Goal: Task Accomplishment & Management: Manage account settings

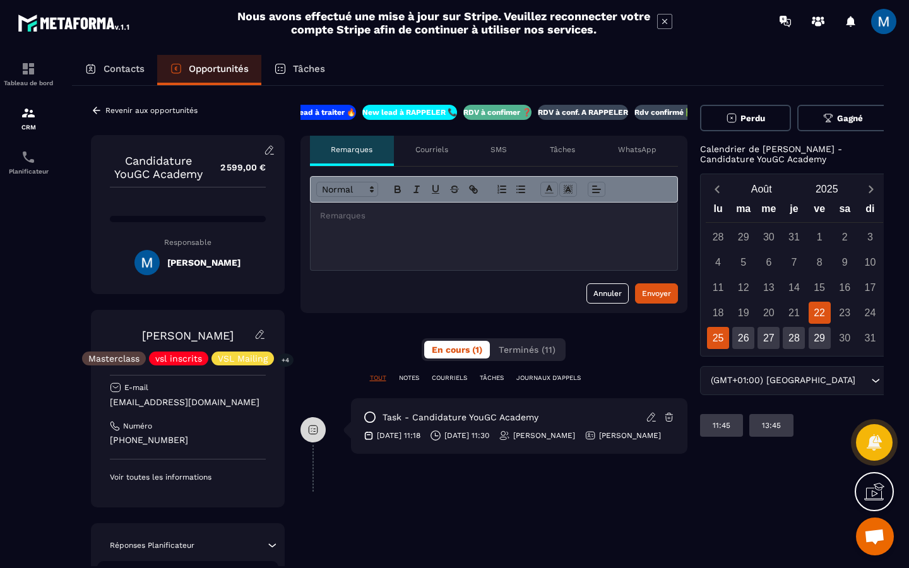
click at [719, 336] on div "25" at bounding box center [718, 338] width 22 height 22
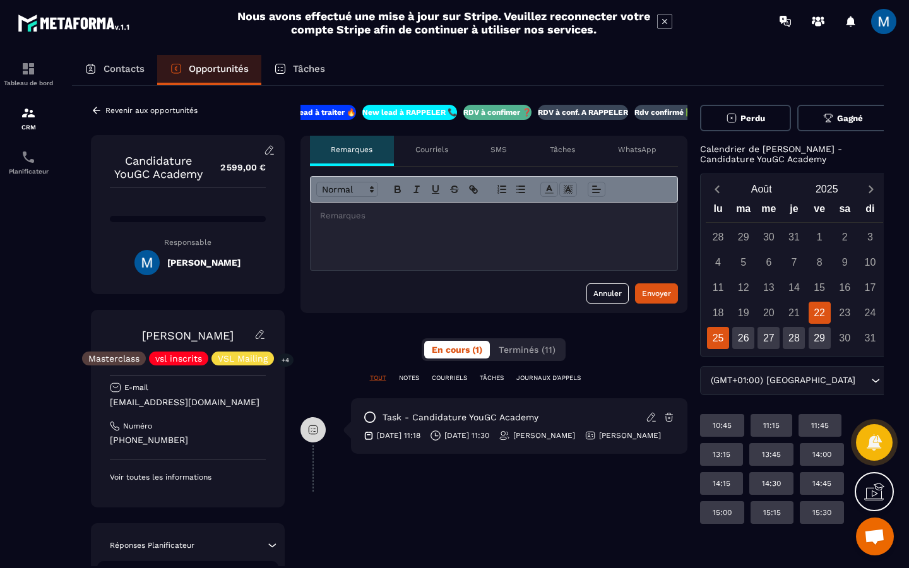
click at [808, 317] on div "22" at bounding box center [819, 313] width 22 height 22
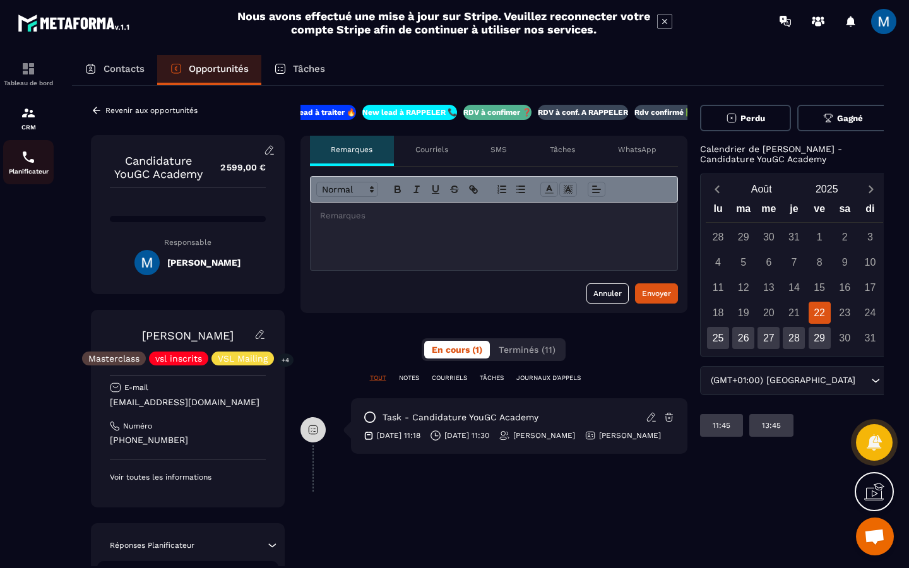
click at [34, 162] on img at bounding box center [28, 157] width 15 height 15
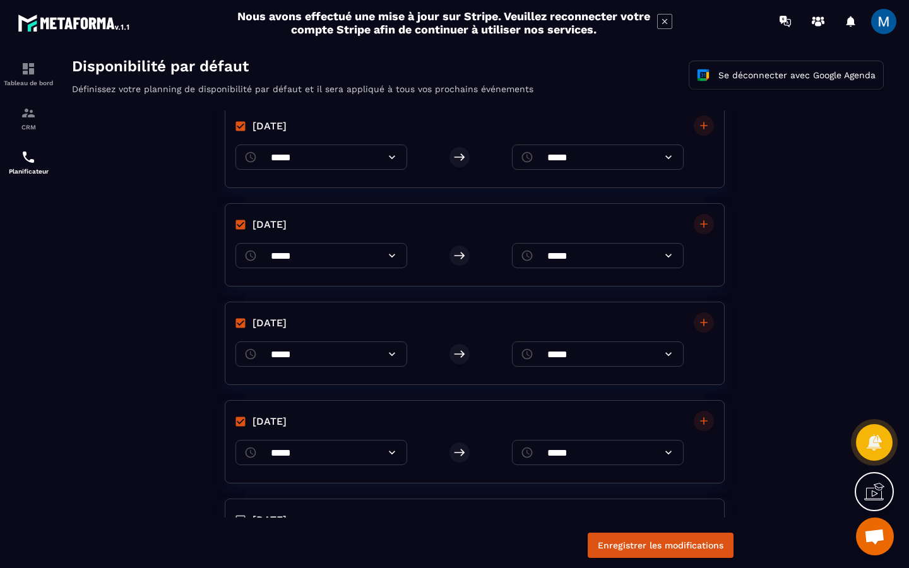
scroll to position [121, 0]
click at [663, 355] on icon at bounding box center [668, 352] width 13 height 13
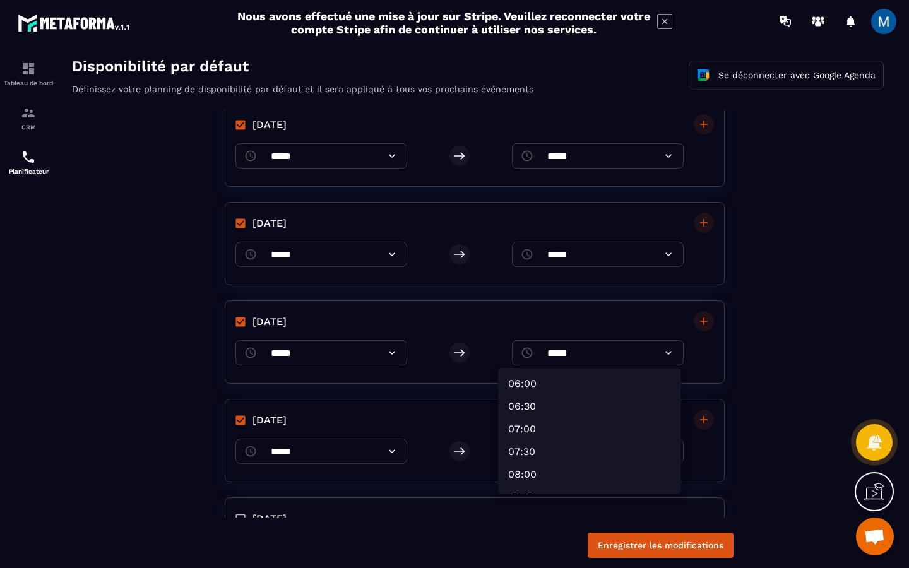
scroll to position [307, 0]
click at [141, 375] on div at bounding box center [477, 315] width 837 height 521
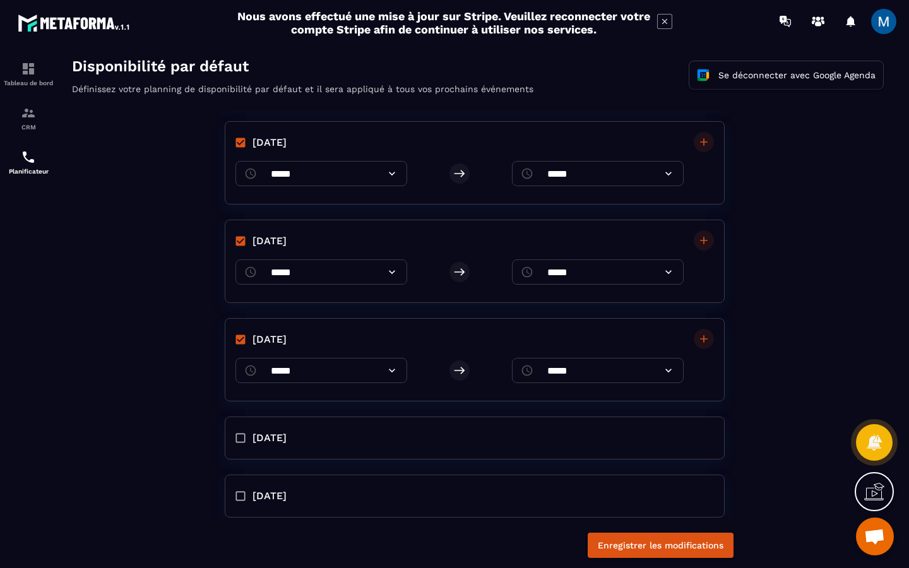
scroll to position [207, 0]
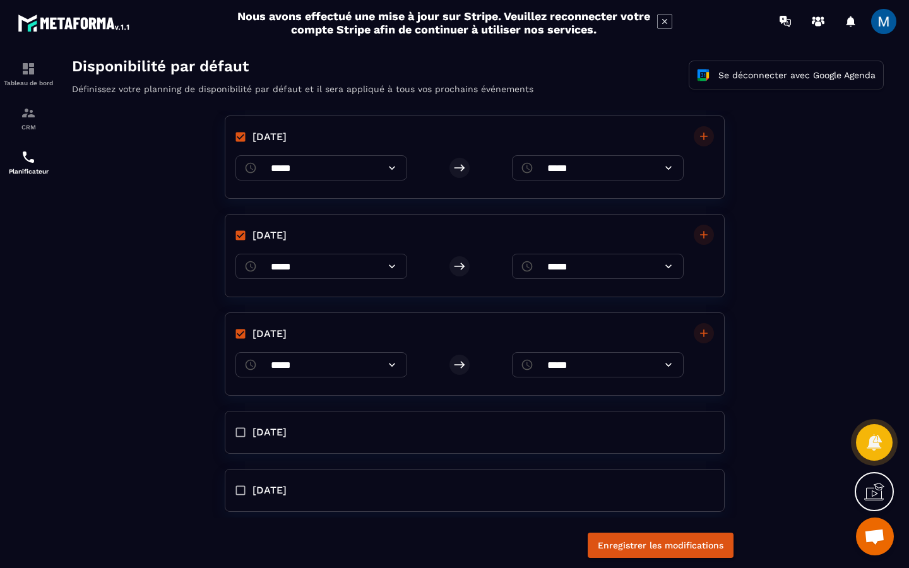
click at [663, 360] on icon at bounding box center [668, 364] width 13 height 13
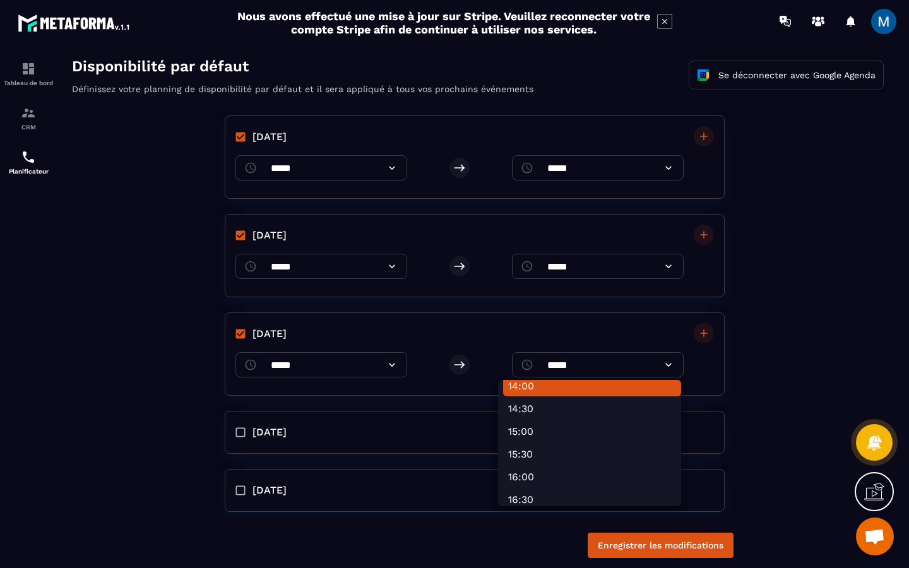
scroll to position [633, 0]
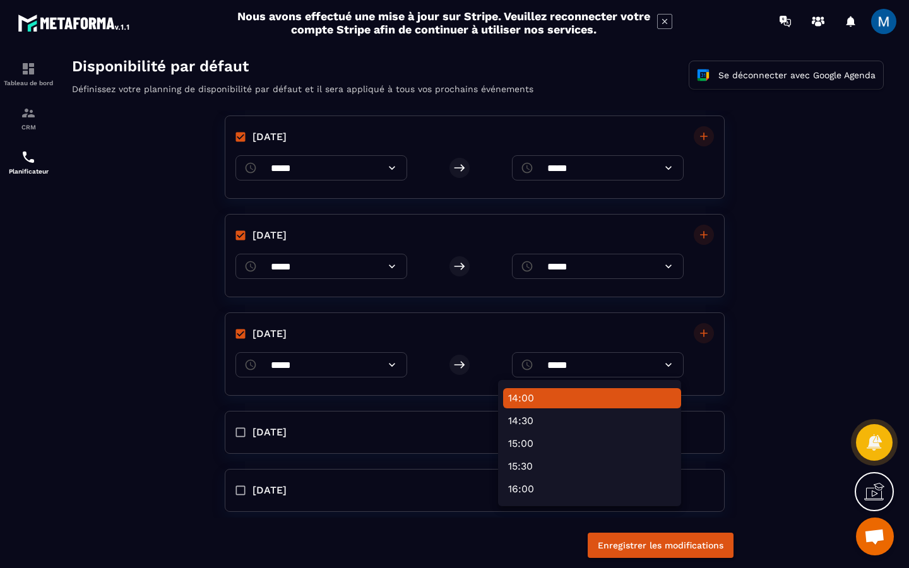
click at [165, 338] on div at bounding box center [477, 315] width 837 height 521
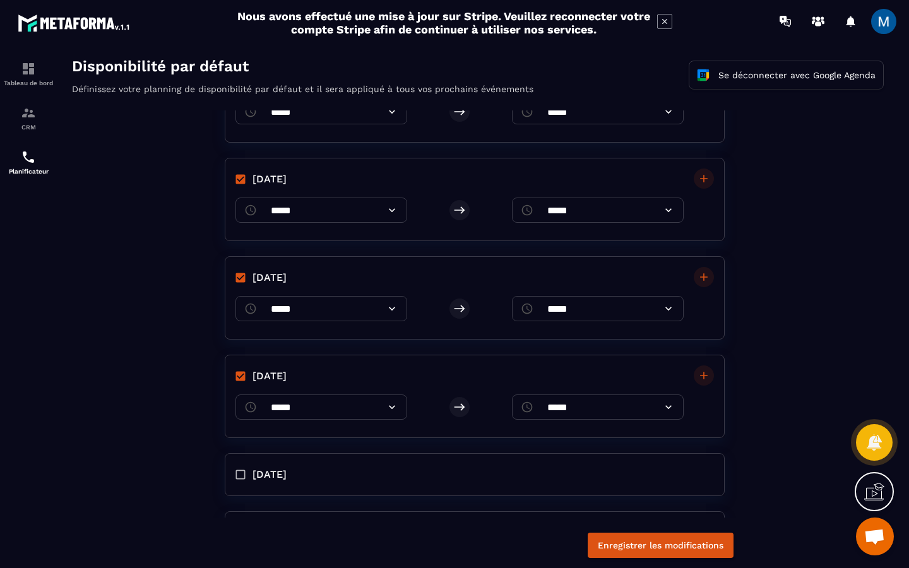
scroll to position [0, 0]
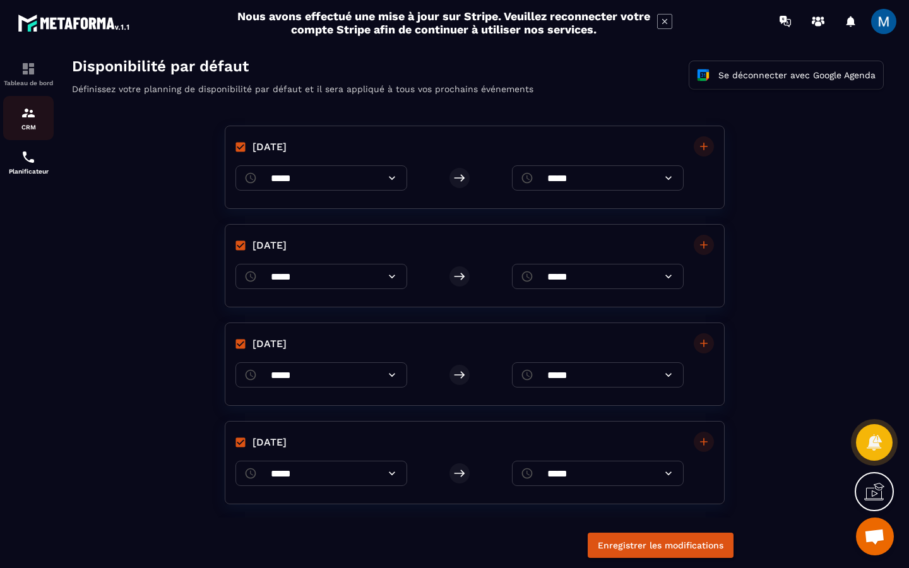
click at [34, 112] on img at bounding box center [28, 112] width 15 height 15
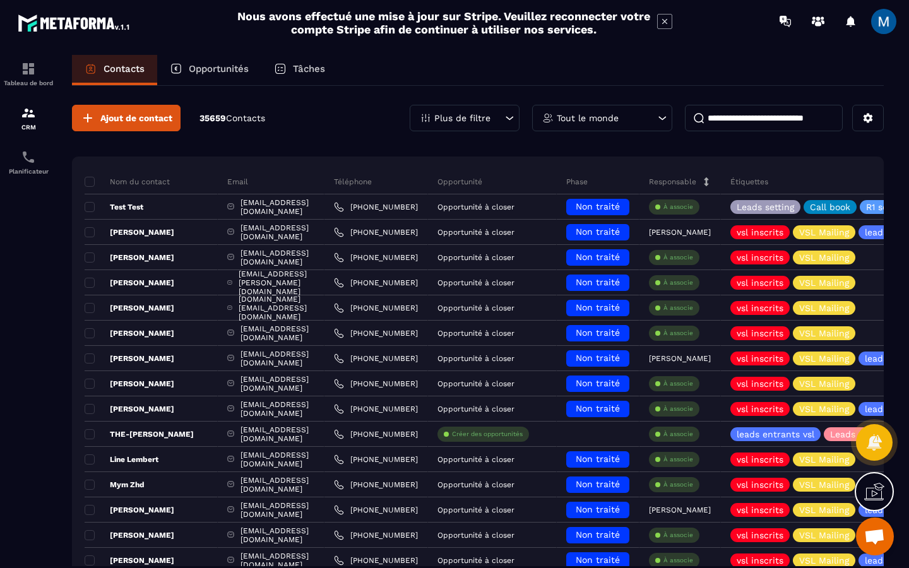
click at [230, 74] on div "Opportunités" at bounding box center [209, 70] width 104 height 30
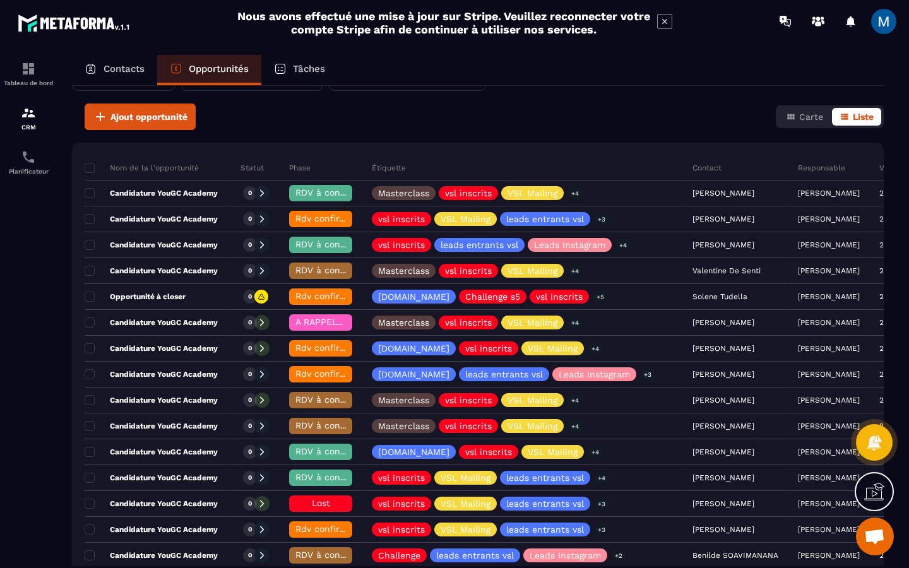
scroll to position [0, 32]
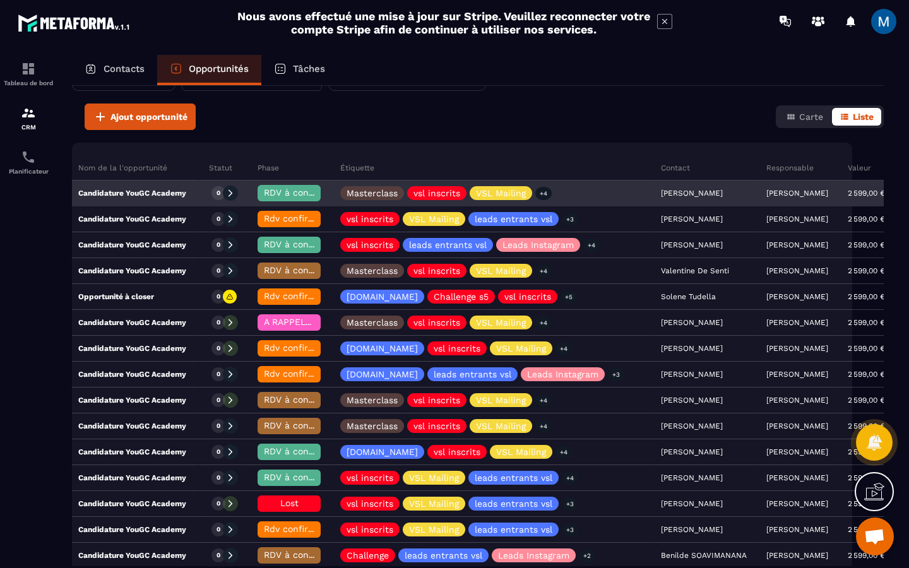
click at [215, 198] on div "0" at bounding box center [223, 193] width 49 height 25
